Goal: Transaction & Acquisition: Download file/media

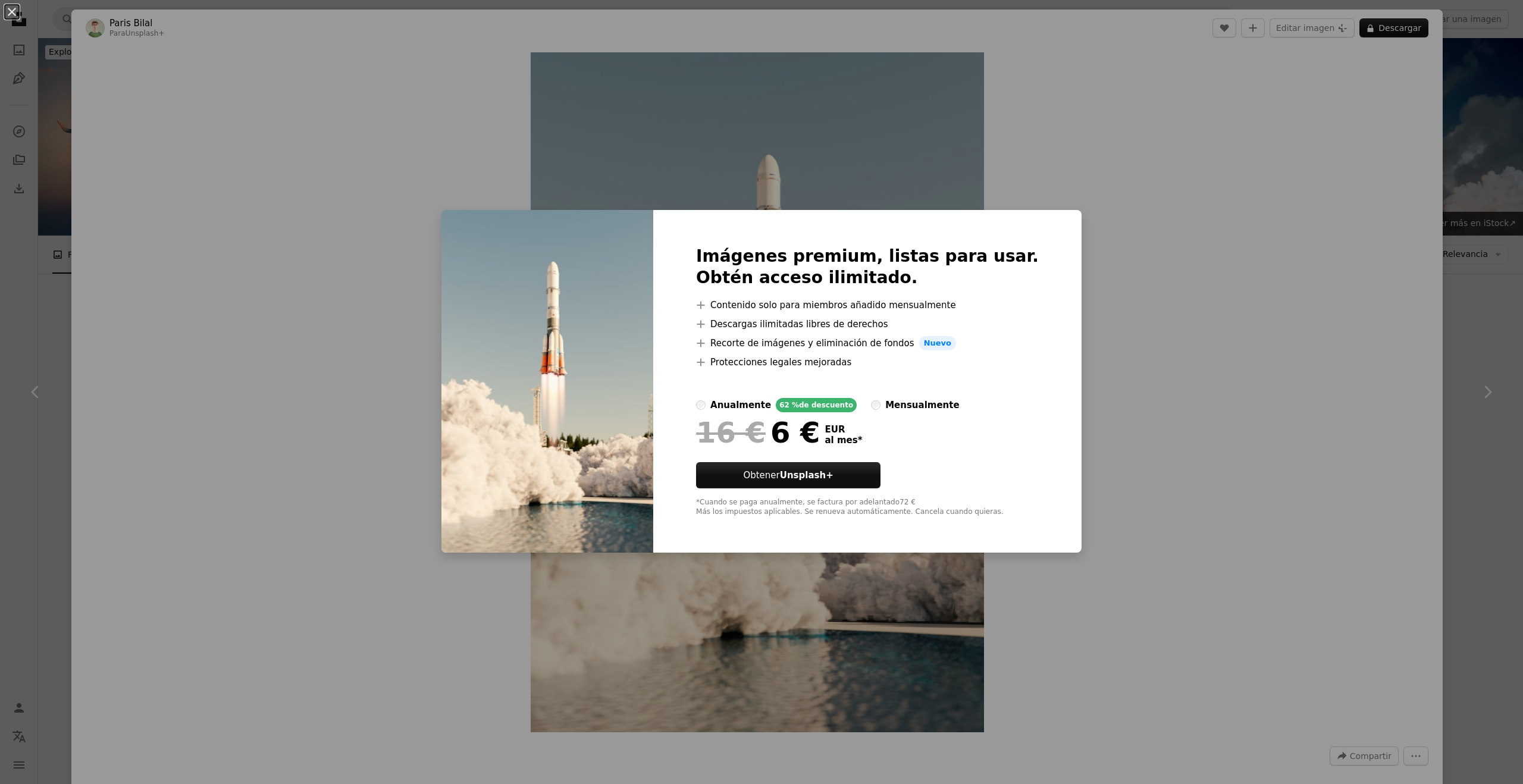
scroll to position [702, 0]
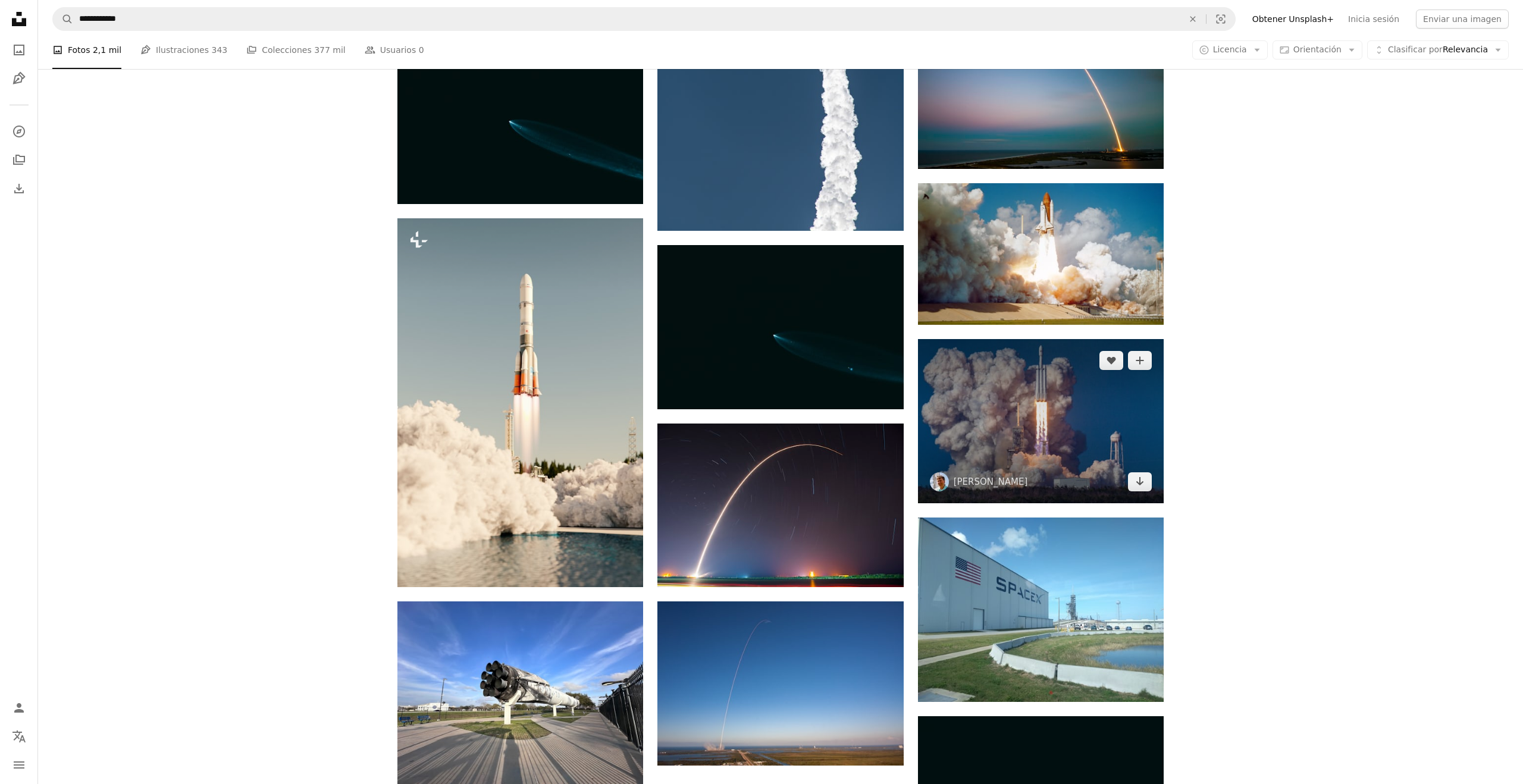
scroll to position [906, 0]
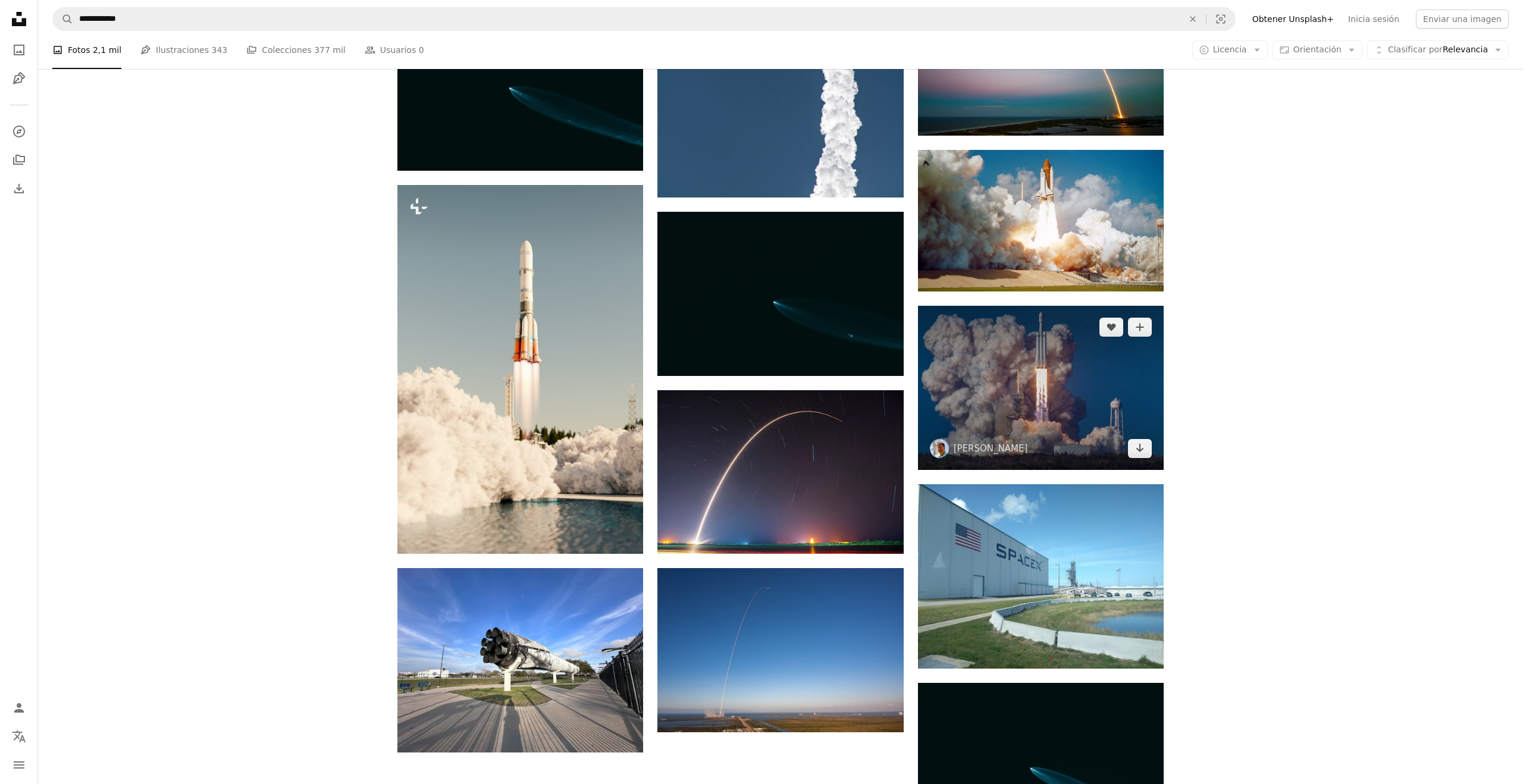
click at [1051, 412] on img at bounding box center [1040, 387] width 246 height 164
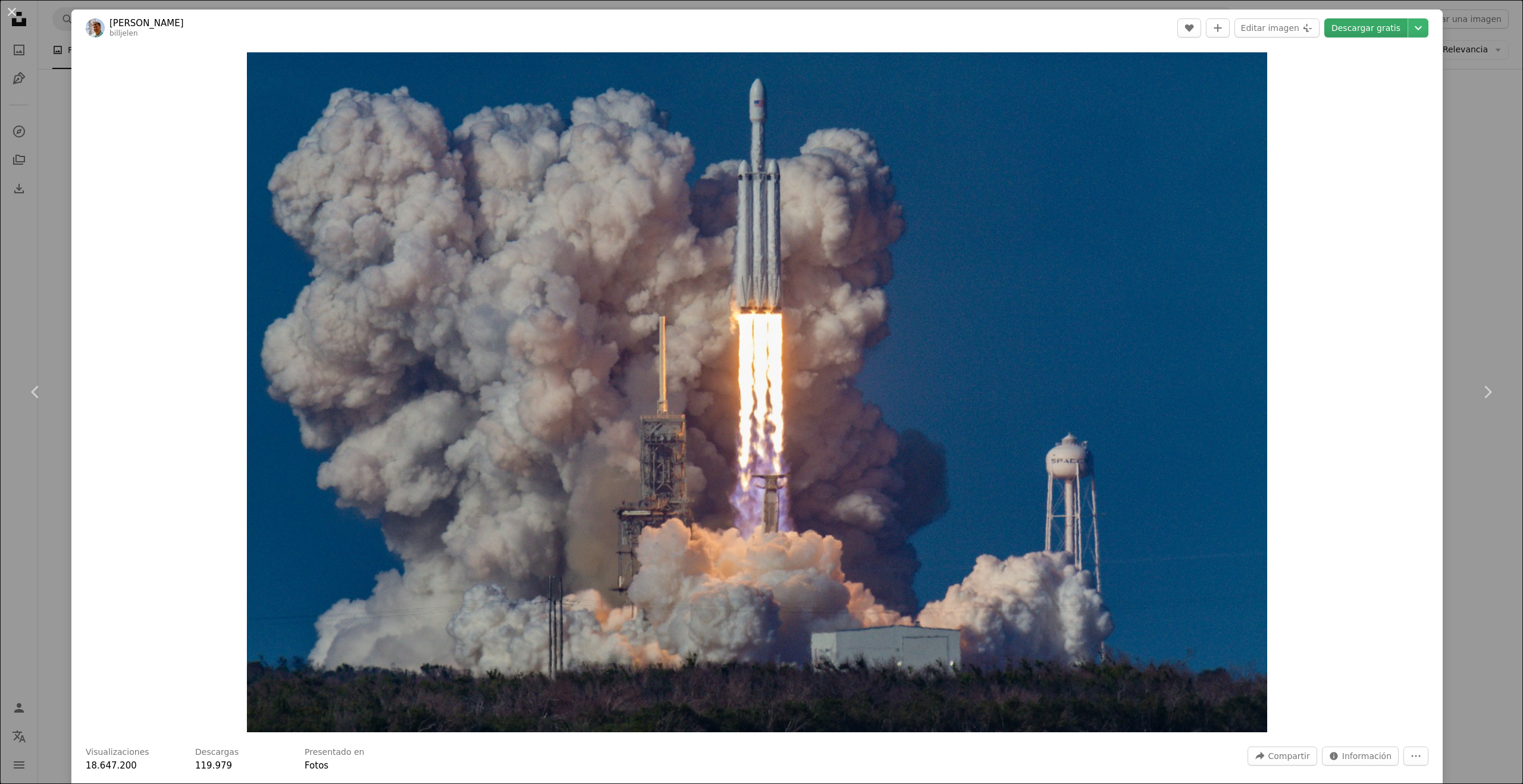
click at [1406, 36] on link "Descargar gratis" at bounding box center [1365, 28] width 83 height 19
